Goal: Find specific page/section: Find specific page/section

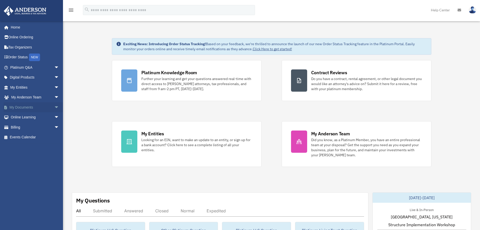
click at [54, 106] on span "arrow_drop_down" at bounding box center [59, 107] width 10 height 10
click at [30, 116] on link "Box" at bounding box center [37, 117] width 60 height 10
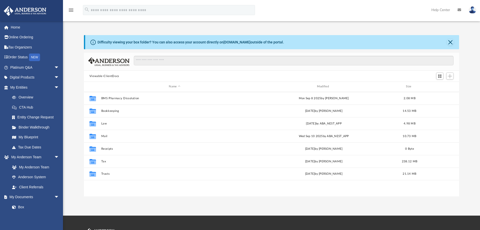
scroll to position [111, 372]
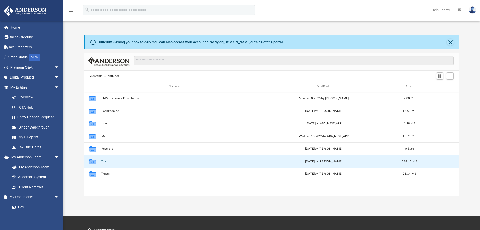
click at [104, 161] on button "Tax" at bounding box center [174, 161] width 147 height 3
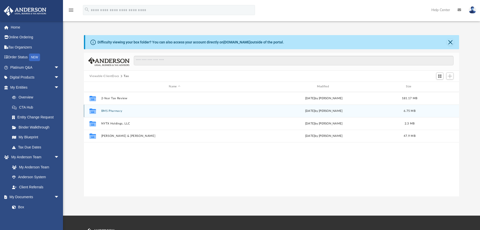
click at [114, 110] on button "BMS Pharmacy" at bounding box center [174, 110] width 147 height 3
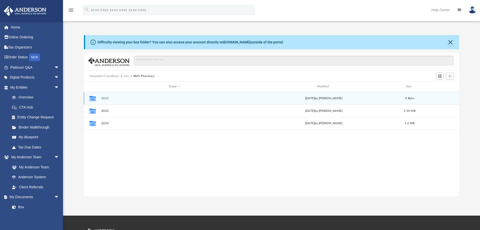
click at [104, 97] on button "2022" at bounding box center [174, 98] width 147 height 3
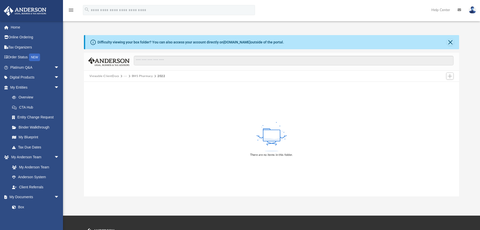
click at [124, 74] on button "···" at bounding box center [125, 76] width 3 height 5
click at [111, 76] on button "Viewable-ClientDocs" at bounding box center [105, 76] width 30 height 5
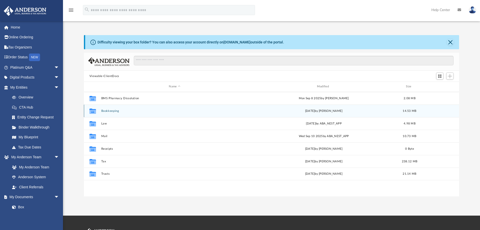
click at [115, 108] on div "Collaborated Folder Bookkeeping [DATE] by [PERSON_NAME] 14.53 MB" at bounding box center [272, 110] width 376 height 13
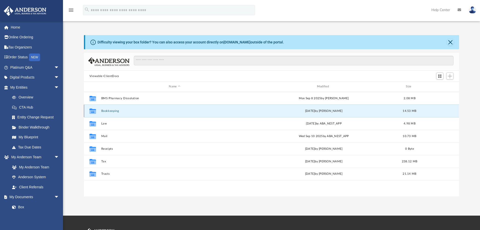
click at [116, 112] on button "Bookkeeping" at bounding box center [174, 110] width 147 height 3
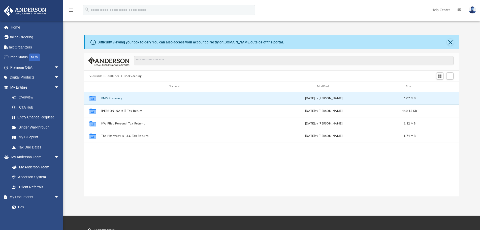
click at [118, 97] on button "BMS Pharmacy" at bounding box center [174, 98] width 147 height 3
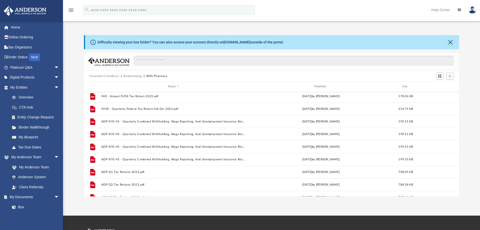
scroll to position [0, 0]
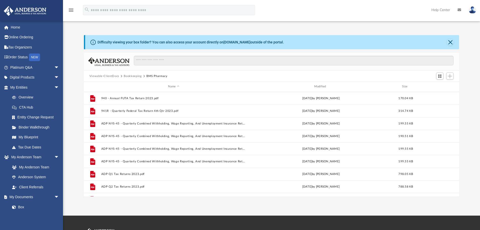
click at [131, 75] on button "Bookkeeping" at bounding box center [133, 76] width 18 height 5
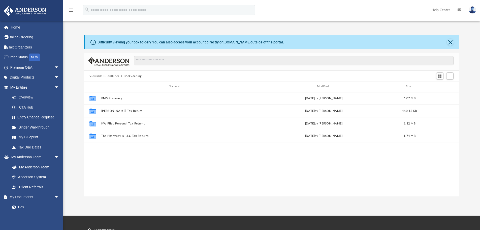
click at [109, 76] on button "Viewable-ClientDocs" at bounding box center [105, 76] width 30 height 5
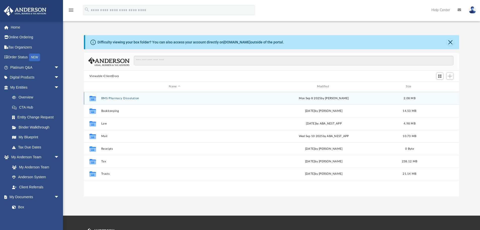
click at [118, 97] on button "BMS Pharmacy Dissolution" at bounding box center [174, 98] width 147 height 3
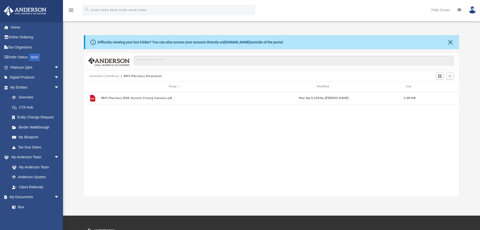
click at [108, 75] on button "Viewable-ClientDocs" at bounding box center [105, 76] width 30 height 5
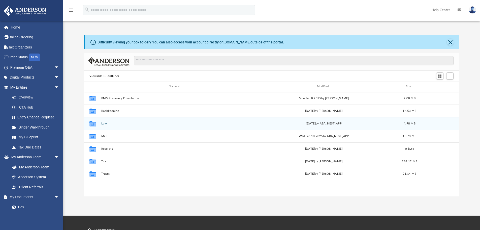
click at [105, 123] on button "Law" at bounding box center [174, 123] width 147 height 3
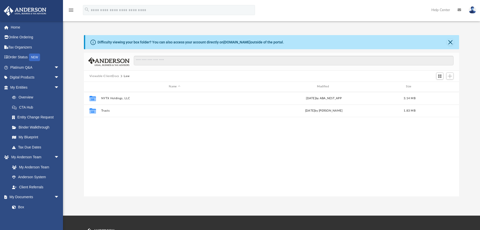
click at [106, 76] on button "Viewable-ClientDocs" at bounding box center [105, 76] width 30 height 5
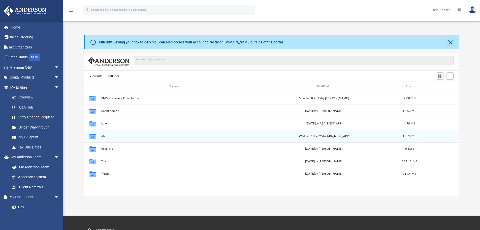
click at [105, 135] on button "Mail" at bounding box center [174, 135] width 147 height 3
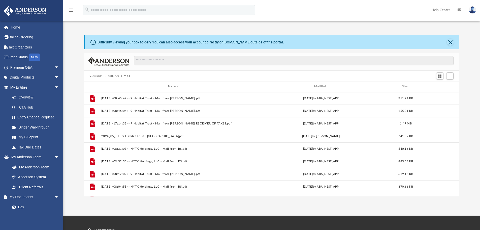
click at [102, 75] on button "Viewable-ClientDocs" at bounding box center [105, 76] width 30 height 5
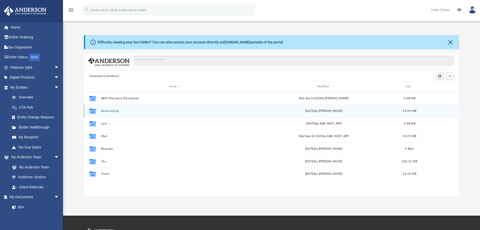
click at [113, 109] on button "Bookkeeping" at bounding box center [174, 110] width 147 height 3
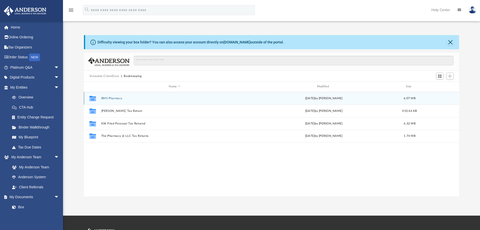
click at [113, 97] on button "BMS Pharmacy" at bounding box center [174, 98] width 147 height 3
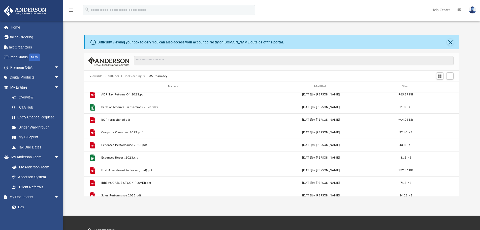
scroll to position [126, 0]
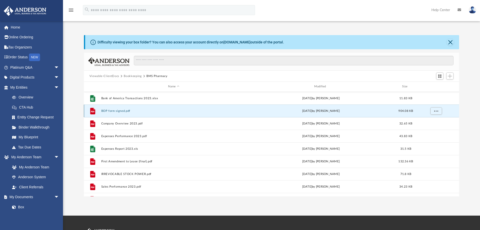
click at [116, 111] on button "BOP form signed.pdf" at bounding box center [173, 110] width 145 height 3
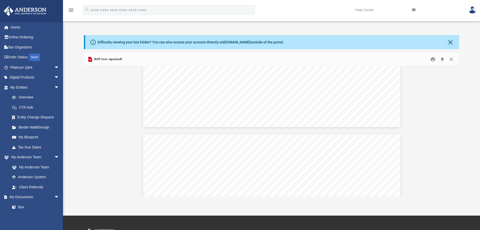
scroll to position [210, 0]
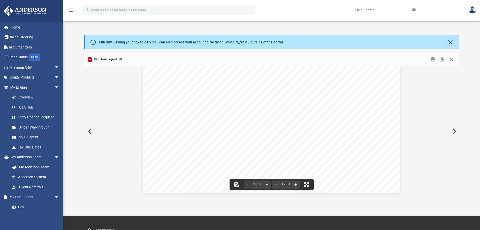
click at [451, 59] on button "Close" at bounding box center [451, 59] width 9 height 8
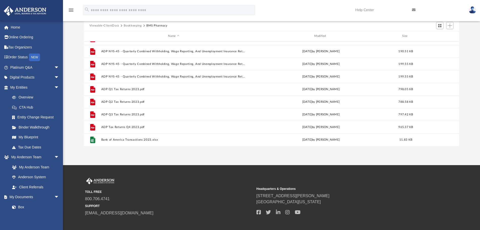
scroll to position [0, 0]
